Goal: Check status: Check status

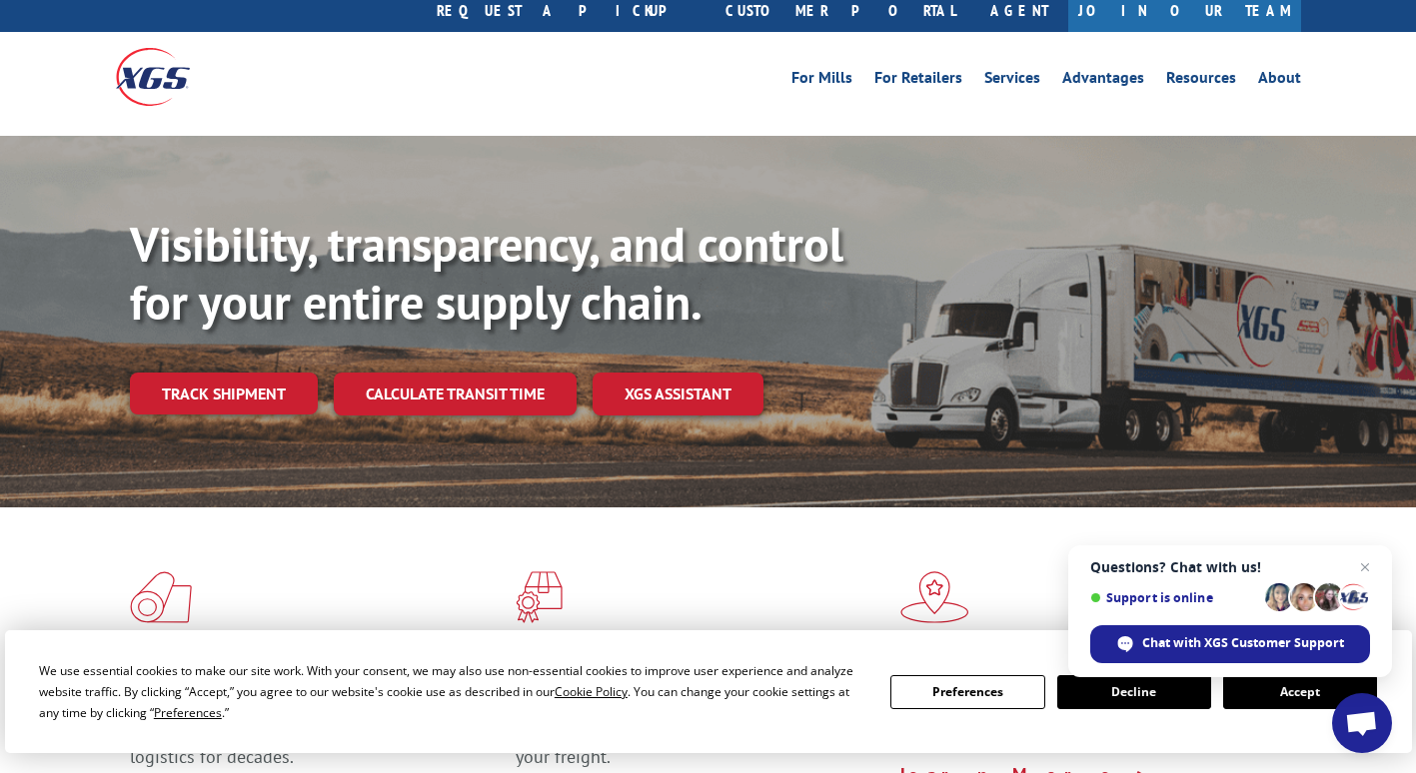
scroll to position [76, 0]
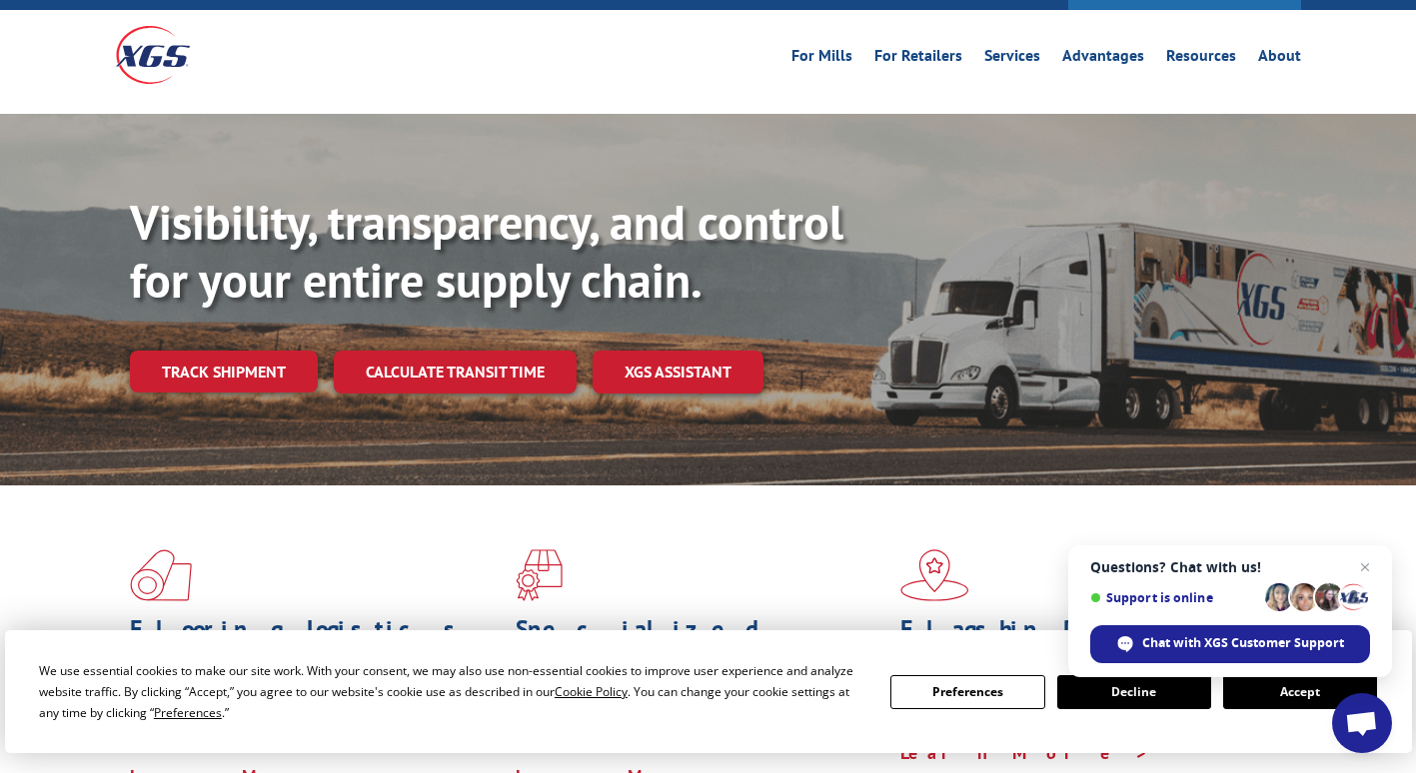
click at [1268, 697] on button "Accept" at bounding box center [1300, 692] width 154 height 34
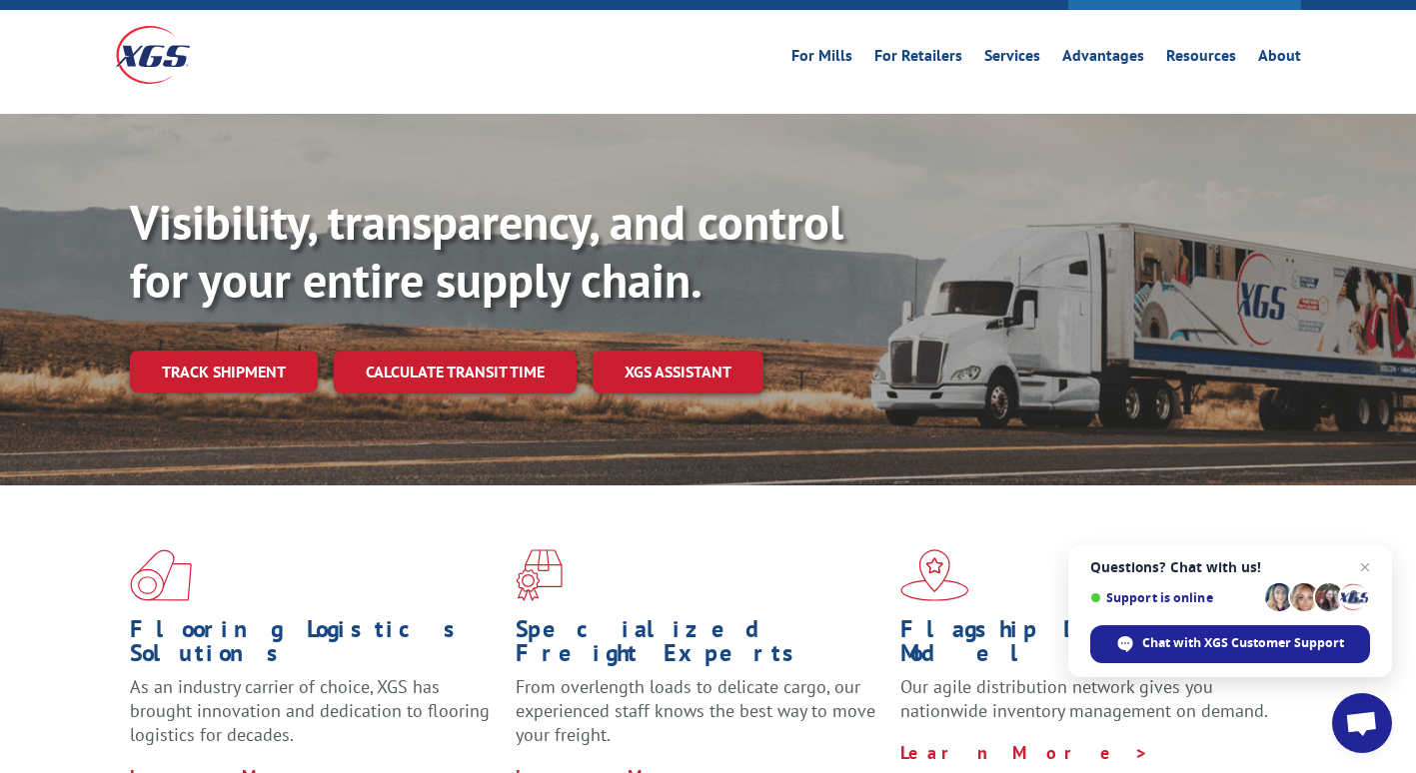
scroll to position [0, 0]
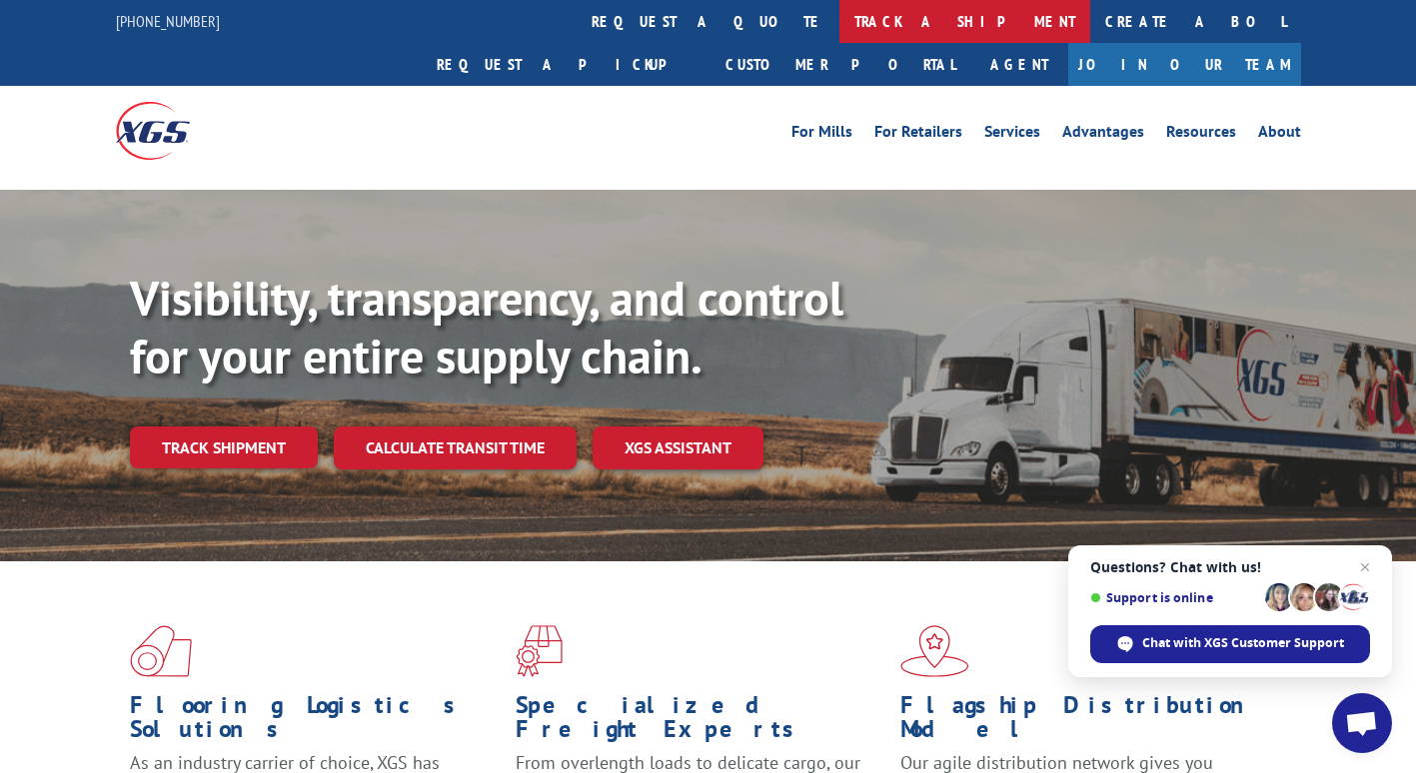
click at [839, 8] on link "track a shipment" at bounding box center [964, 21] width 251 height 43
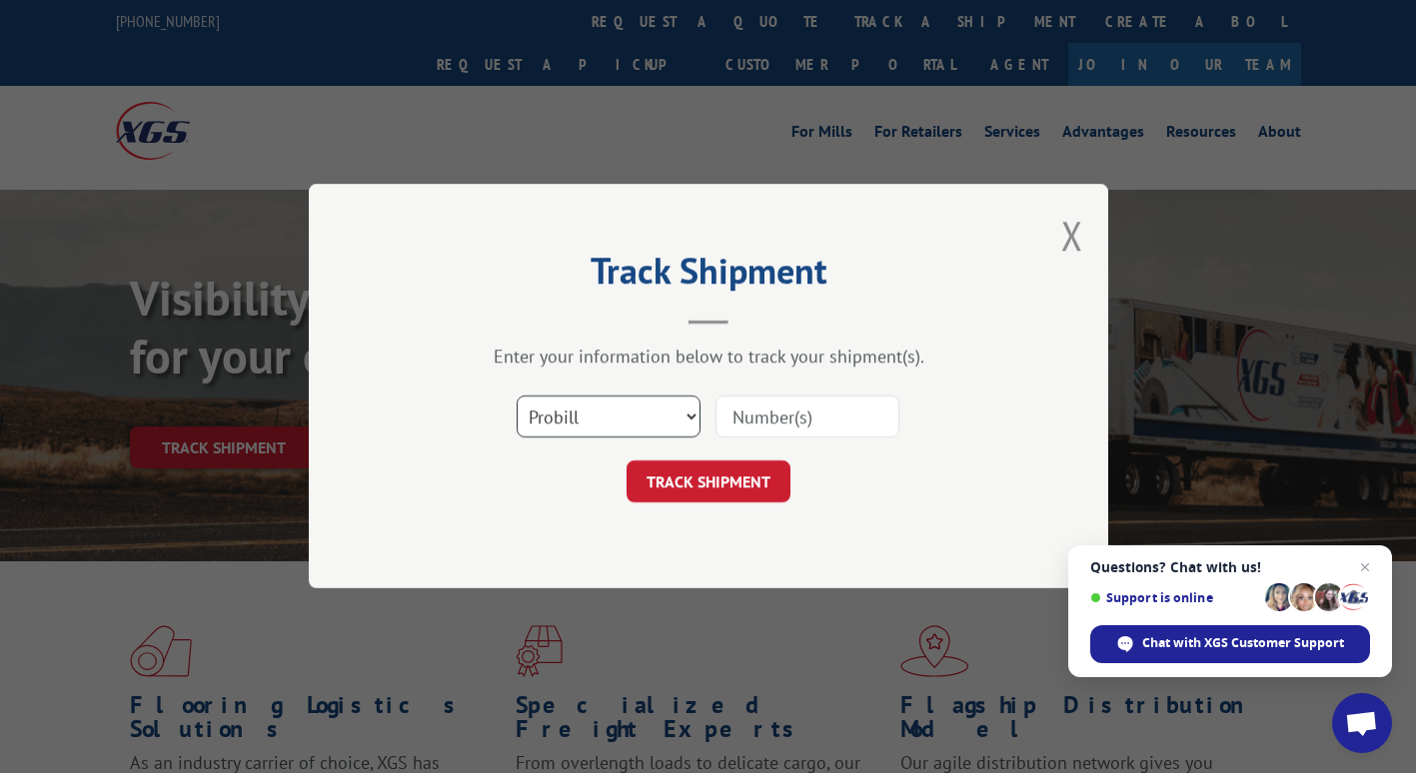
click at [617, 405] on select "Select category... Probill BOL PO" at bounding box center [609, 418] width 184 height 42
select select "po"
click at [517, 397] on select "Select category... Probill BOL PO" at bounding box center [609, 418] width 184 height 42
click at [825, 422] on input at bounding box center [807, 418] width 184 height 42
type input "95380"
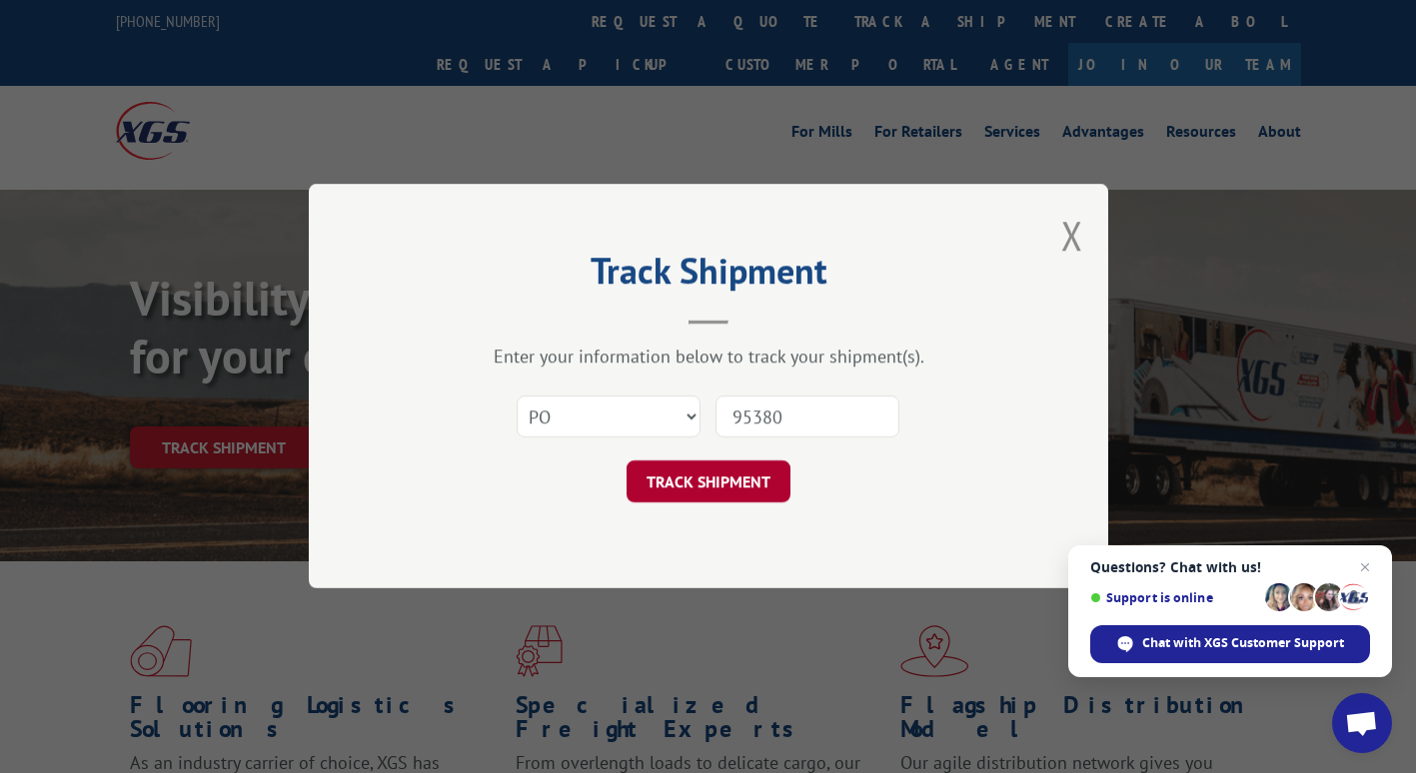
click at [768, 475] on button "TRACK SHIPMENT" at bounding box center [708, 483] width 164 height 42
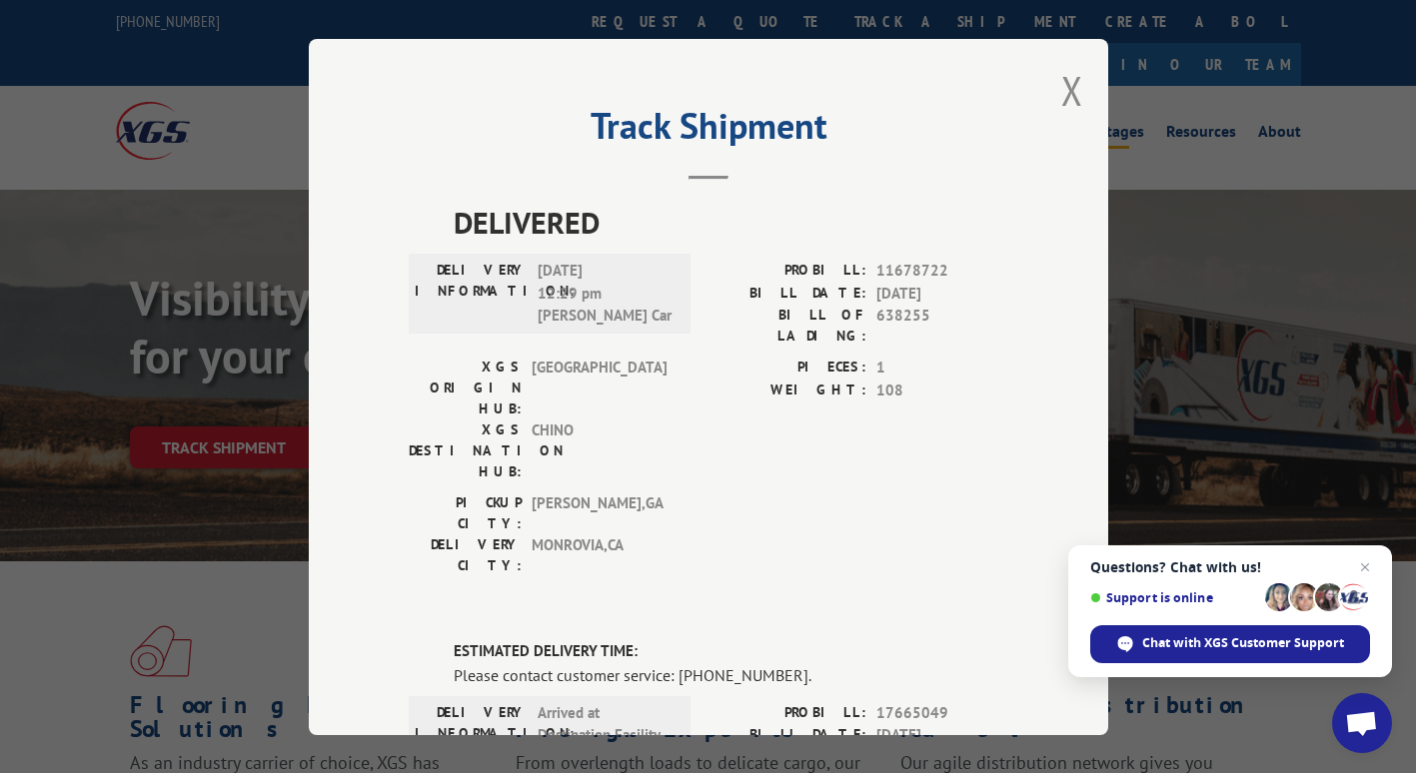
click at [1062, 89] on button "Close modal" at bounding box center [1072, 90] width 22 height 53
